Goal: Contribute content: Add original content to the website for others to see

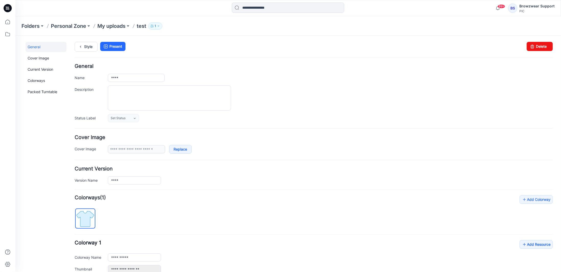
scroll to position [57, 0]
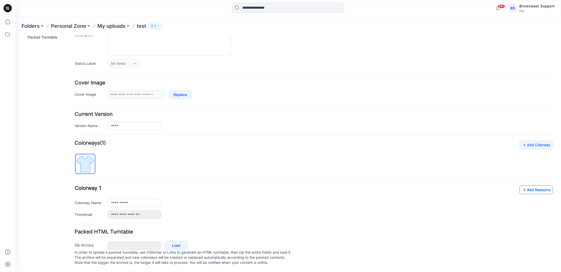
click at [537, 185] on link "Add Resource" at bounding box center [535, 189] width 33 height 9
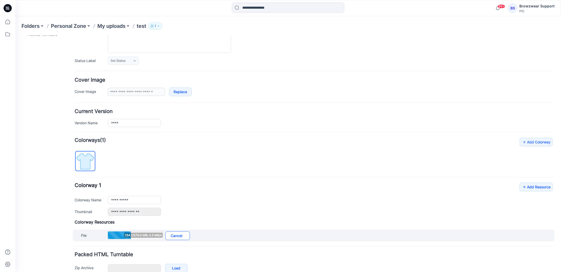
click at [183, 236] on link "Cancel" at bounding box center [177, 235] width 25 height 9
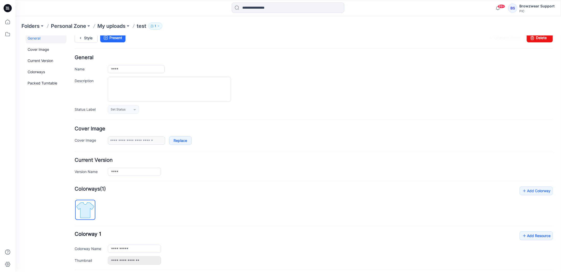
scroll to position [0, 0]
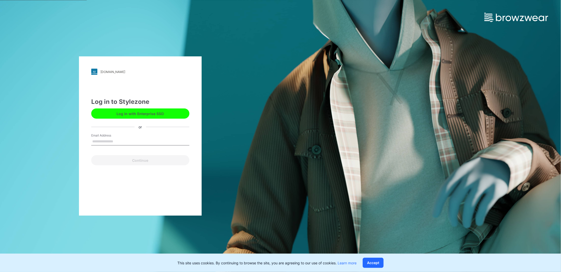
click at [121, 142] on input "Email Address" at bounding box center [140, 142] width 98 height 8
type input "**********"
click at [140, 161] on button "Continue" at bounding box center [140, 160] width 98 height 10
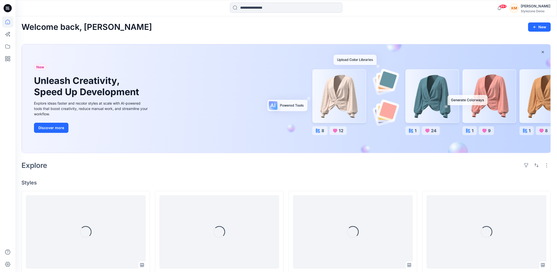
click at [519, 9] on div "KM" at bounding box center [514, 8] width 9 height 9
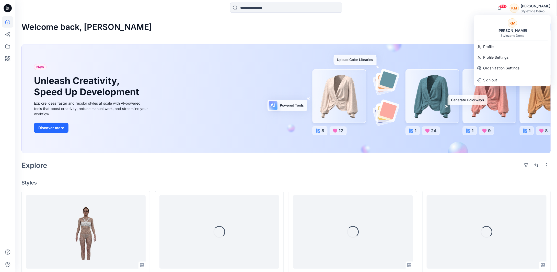
click at [443, 18] on div "Welcome back, [PERSON_NAME] New New Unleash Creativity, Speed Up Development Ex…" at bounding box center [286, 270] width 542 height 509
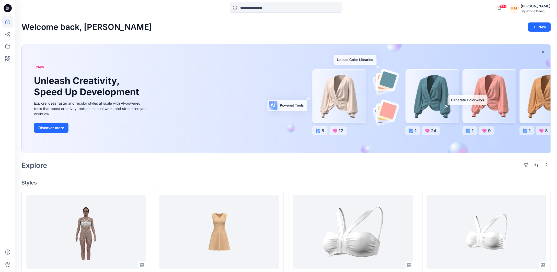
click at [536, 5] on div "[PERSON_NAME]" at bounding box center [536, 6] width 30 height 6
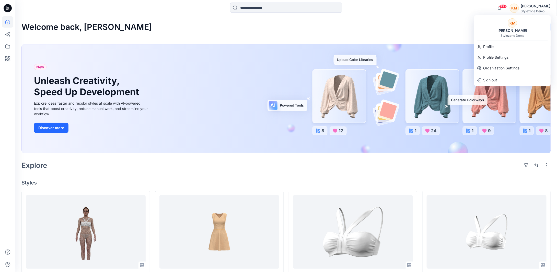
click at [517, 26] on div "[PERSON_NAME] Man Stylezone Demo" at bounding box center [512, 27] width 77 height 19
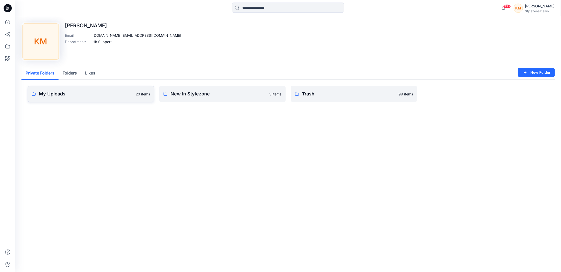
click at [72, 95] on p "My Uploads" at bounding box center [86, 93] width 94 height 7
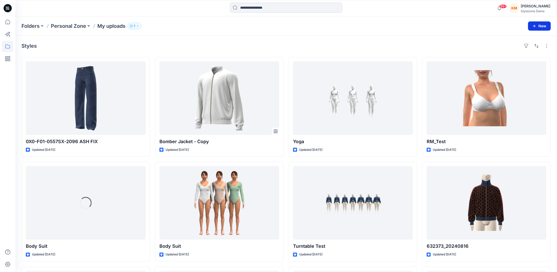
click at [534, 25] on icon "button" at bounding box center [534, 26] width 4 height 4
click at [530, 38] on p "New Style" at bounding box center [523, 39] width 17 height 6
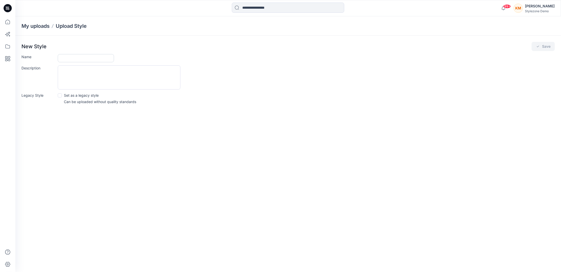
click at [98, 58] on input "Name" at bounding box center [86, 58] width 56 height 8
type input "******"
click at [540, 46] on button "Save" at bounding box center [542, 46] width 23 height 9
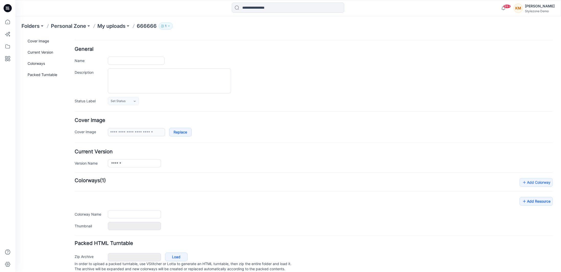
scroll to position [31, 0]
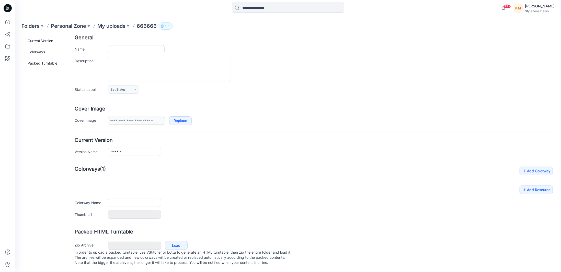
type input "******"
type input "**********"
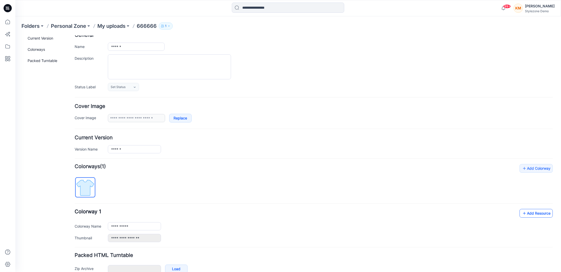
click at [532, 212] on link "Add Resource" at bounding box center [535, 213] width 33 height 9
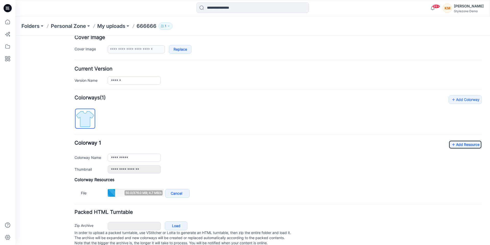
scroll to position [108, 0]
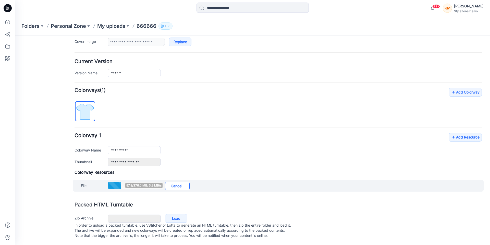
click at [173, 186] on link "Cancel" at bounding box center [177, 186] width 25 height 9
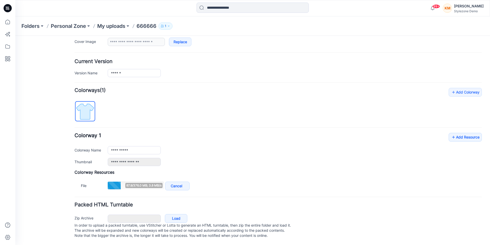
scroll to position [87, 0]
